Goal: Task Accomplishment & Management: Manage account settings

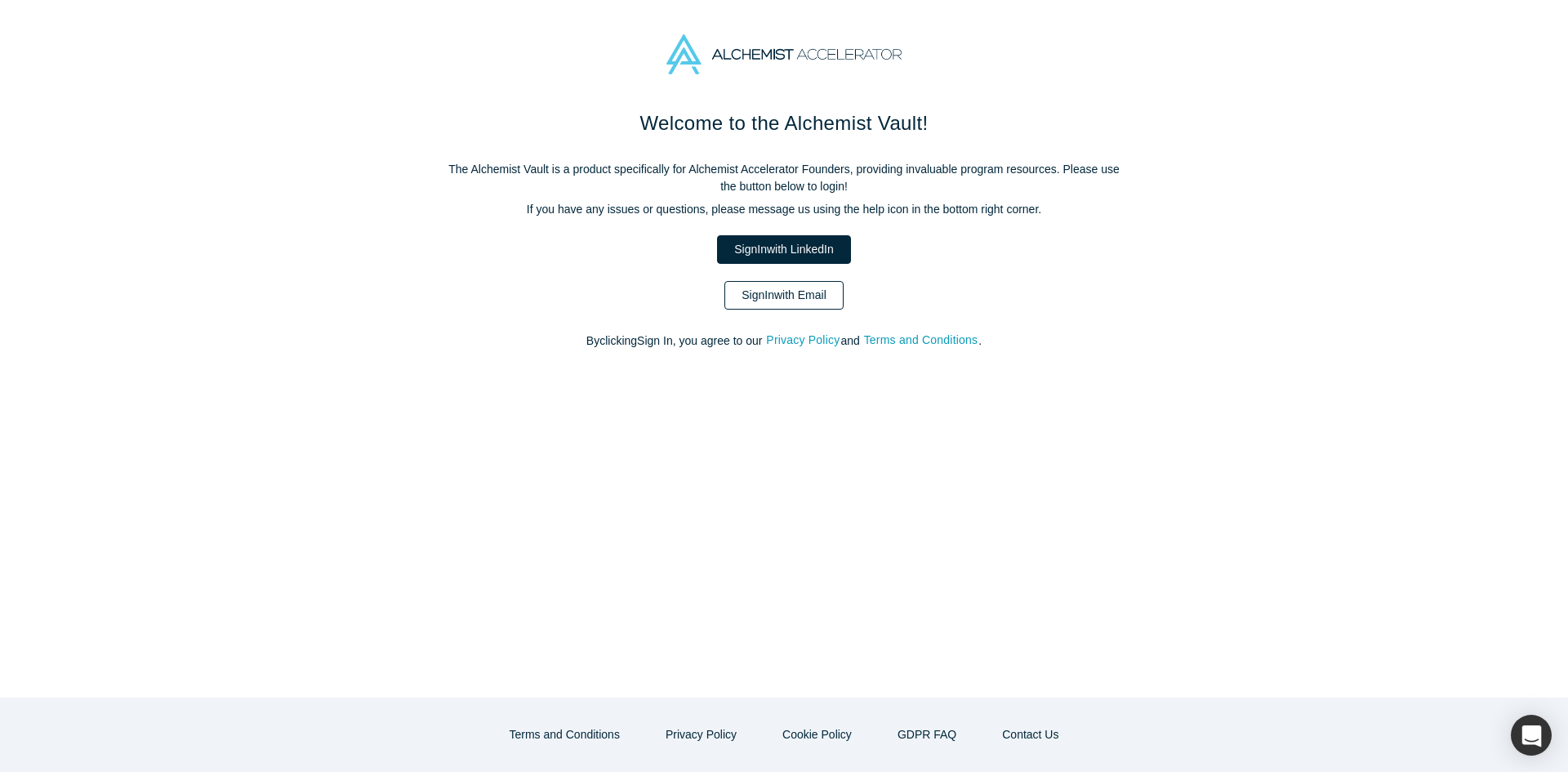
click at [797, 296] on link "Sign In with Email" at bounding box center [784, 295] width 119 height 29
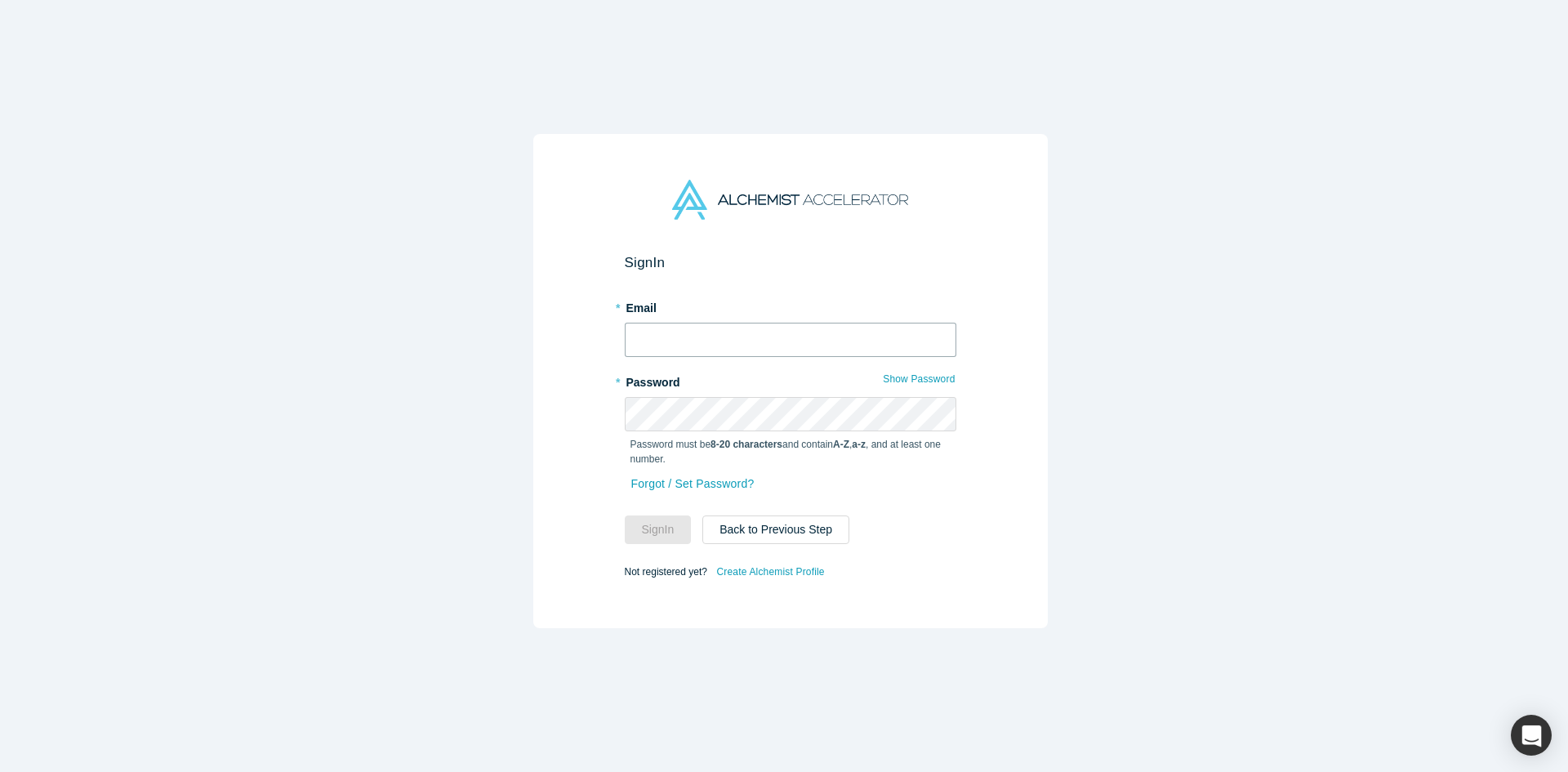
click at [768, 339] on input "text" at bounding box center [790, 340] width 332 height 34
click at [746, 333] on input "text" at bounding box center [790, 340] width 332 height 34
type input "[EMAIL_ADDRESS][DOMAIN_NAME]"
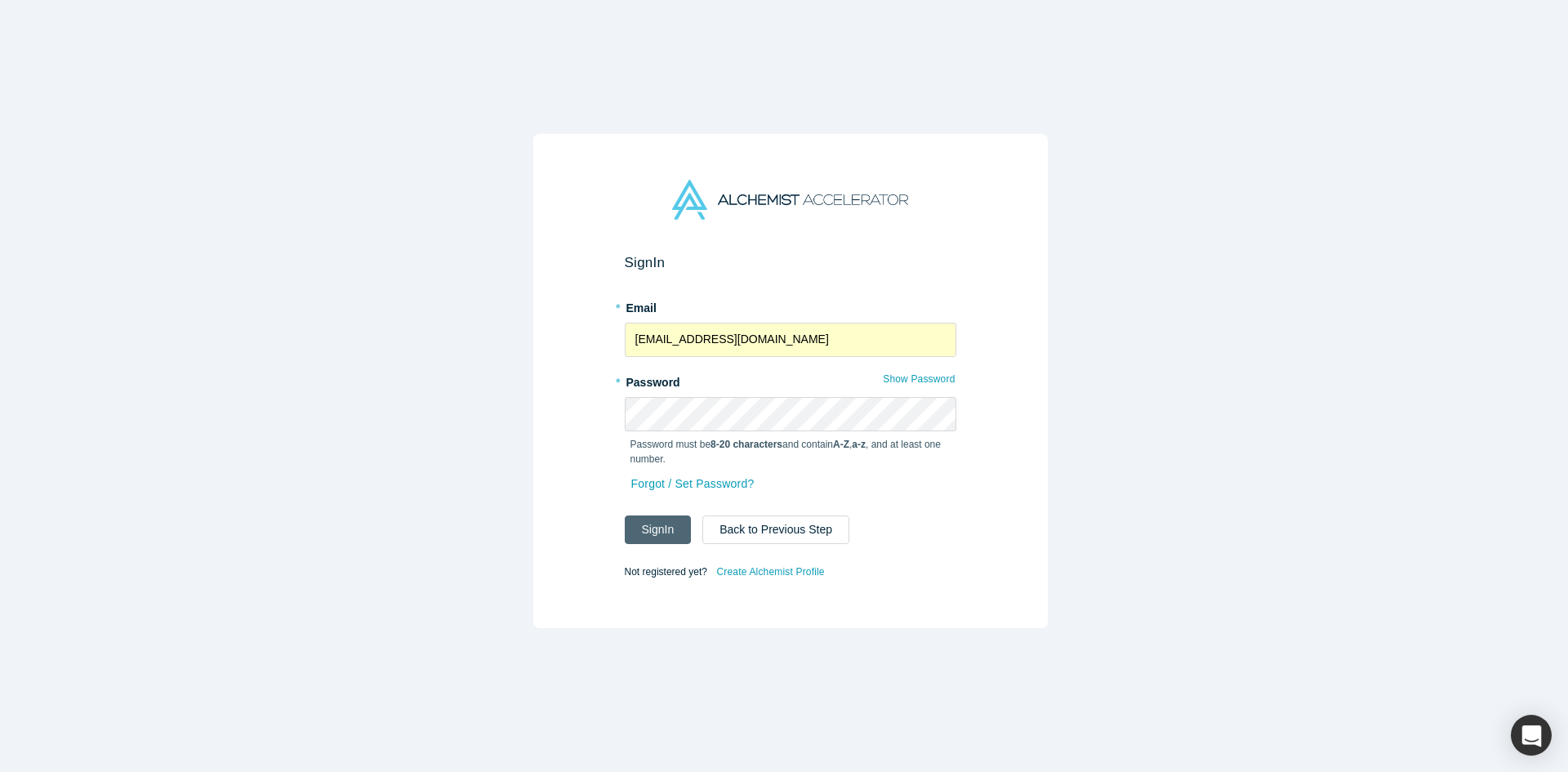
click at [655, 525] on button "Sign In" at bounding box center [658, 530] width 67 height 29
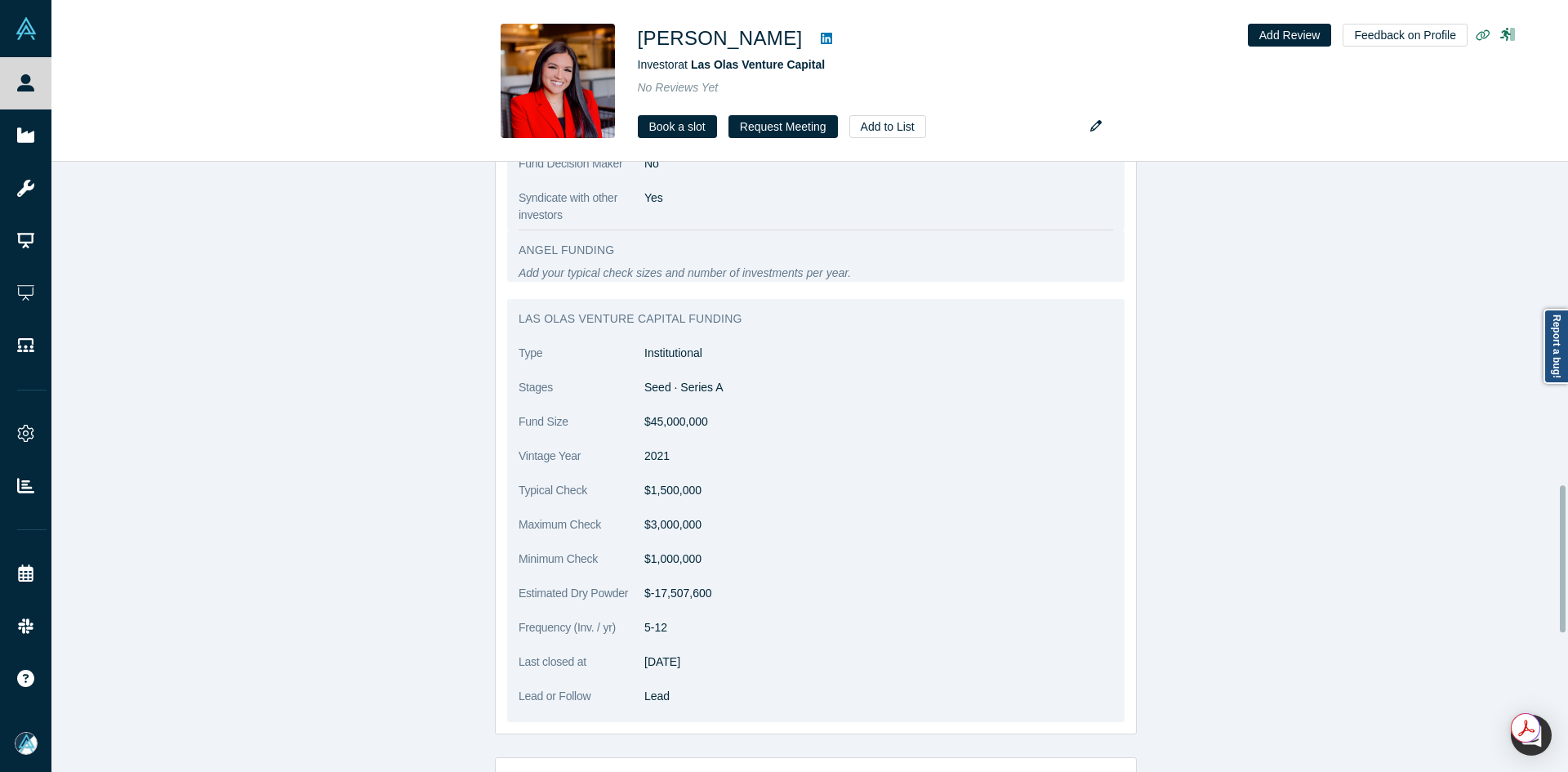
scroll to position [1226, 0]
